Goal: Task Accomplishment & Management: Complete application form

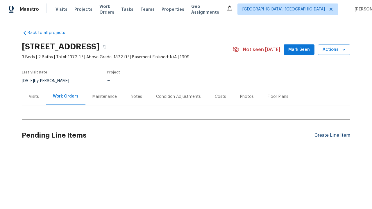
click at [330, 135] on div "Create Line Item" at bounding box center [332, 136] width 36 height 6
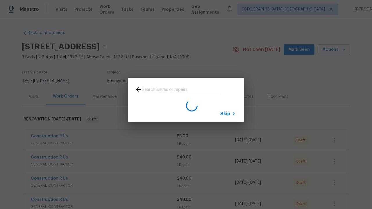
click at [225, 114] on span "Skip" at bounding box center [225, 114] width 10 height 6
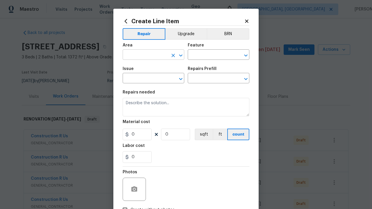
click at [143, 55] on input "text" at bounding box center [145, 55] width 45 height 9
type input "Bedroom"
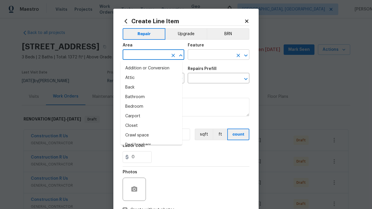
click at [149, 107] on li "Bedroom" at bounding box center [152, 107] width 62 height 10
type input "Bedroom"
click at [208, 55] on input "text" at bounding box center [210, 55] width 45 height 9
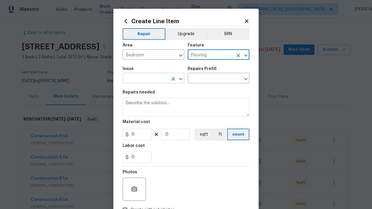
type input "Flooring"
click at [143, 79] on input "text" at bounding box center [145, 78] width 45 height 9
type input "Wallpaper"
type input "ACQ: Flooring"
